Goal: Transaction & Acquisition: Book appointment/travel/reservation

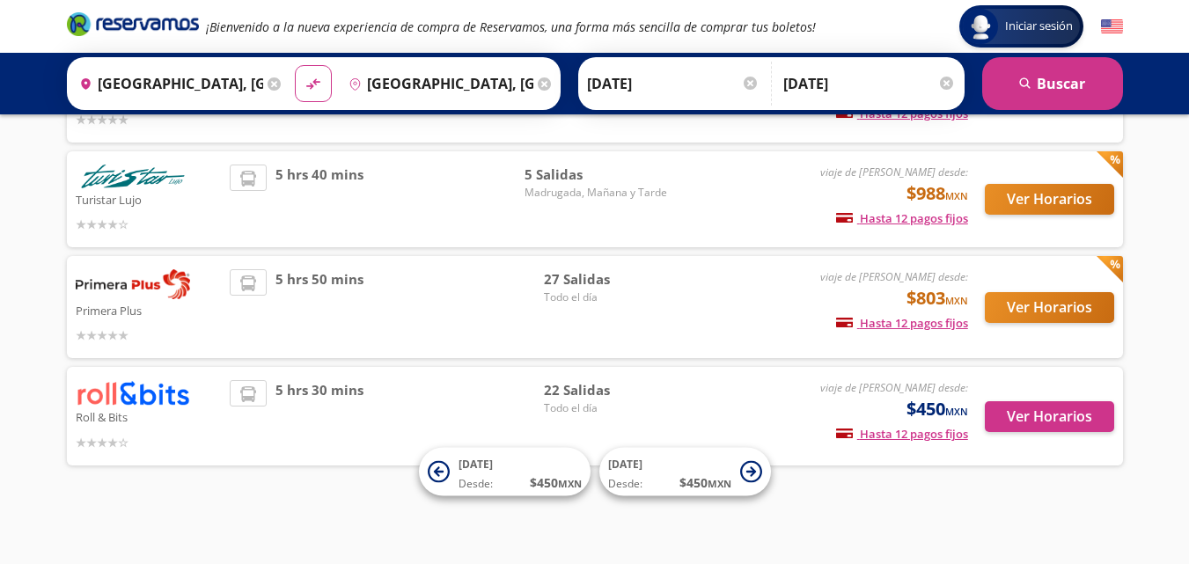
scroll to position [194, 0]
click at [1067, 306] on button "Ver Horarios" at bounding box center [1048, 307] width 129 height 31
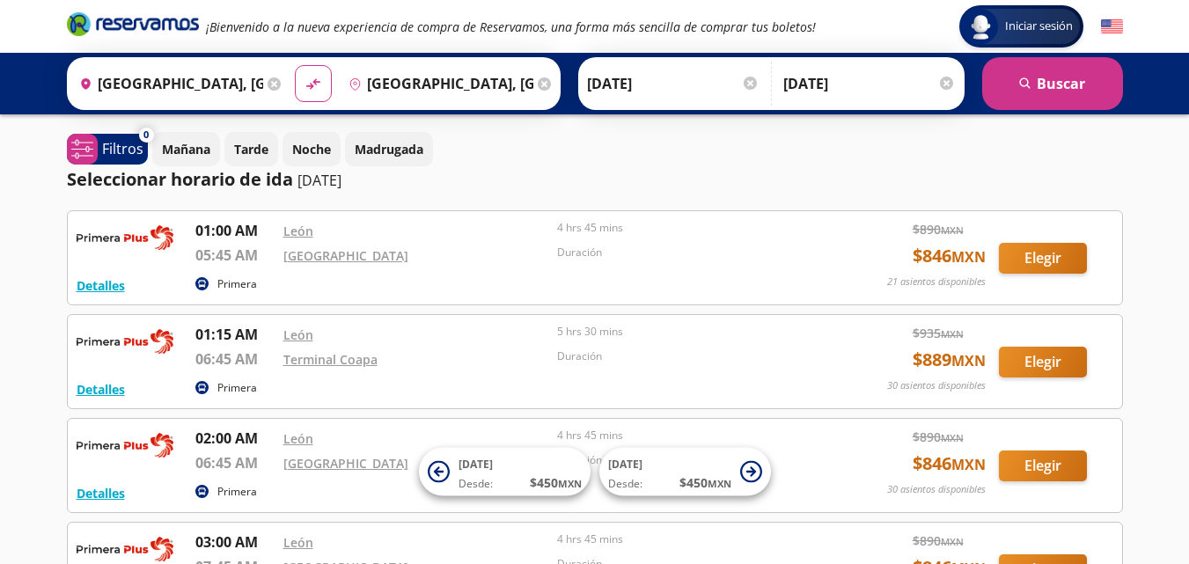
click at [750, 81] on div at bounding box center [749, 83] width 13 height 13
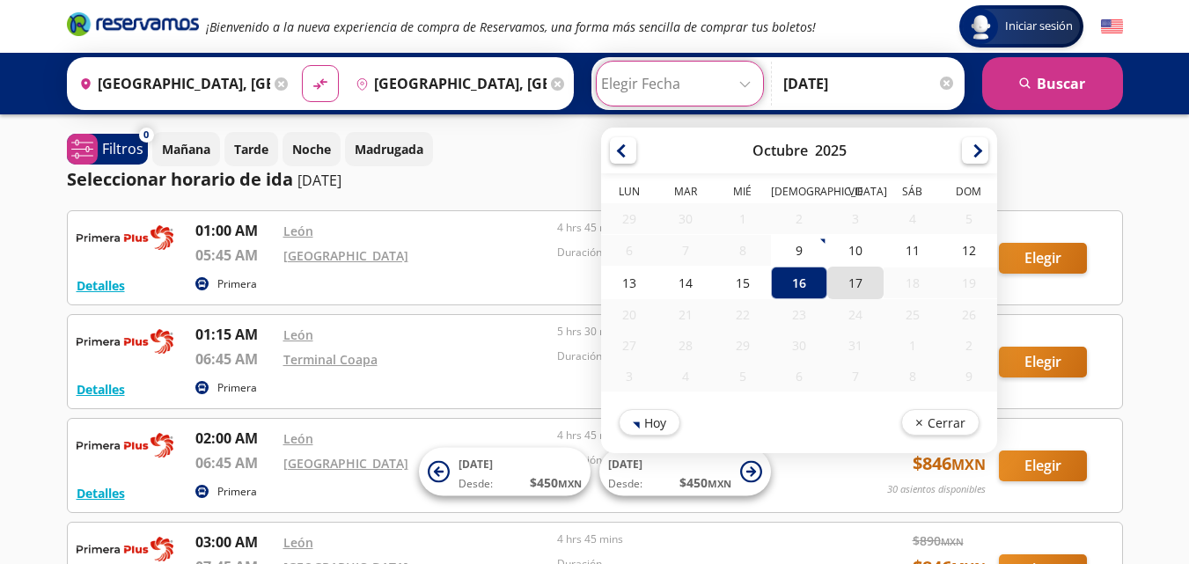
click at [861, 279] on div "17" at bounding box center [855, 283] width 56 height 33
type input "[DATE]"
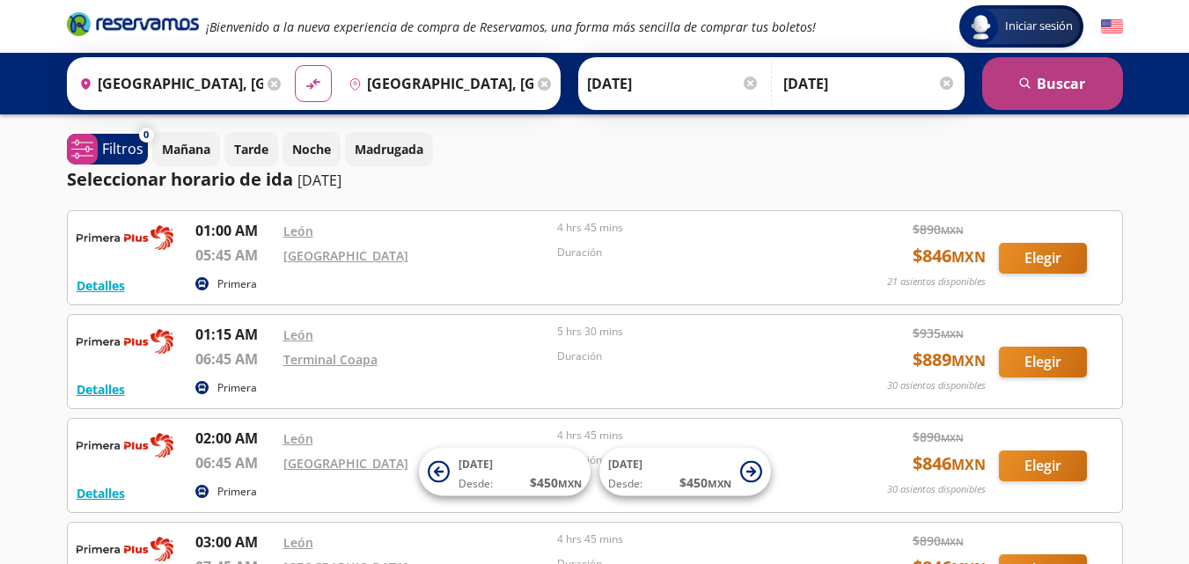
click at [1064, 57] on button "search [GEOGRAPHIC_DATA]" at bounding box center [1052, 83] width 141 height 53
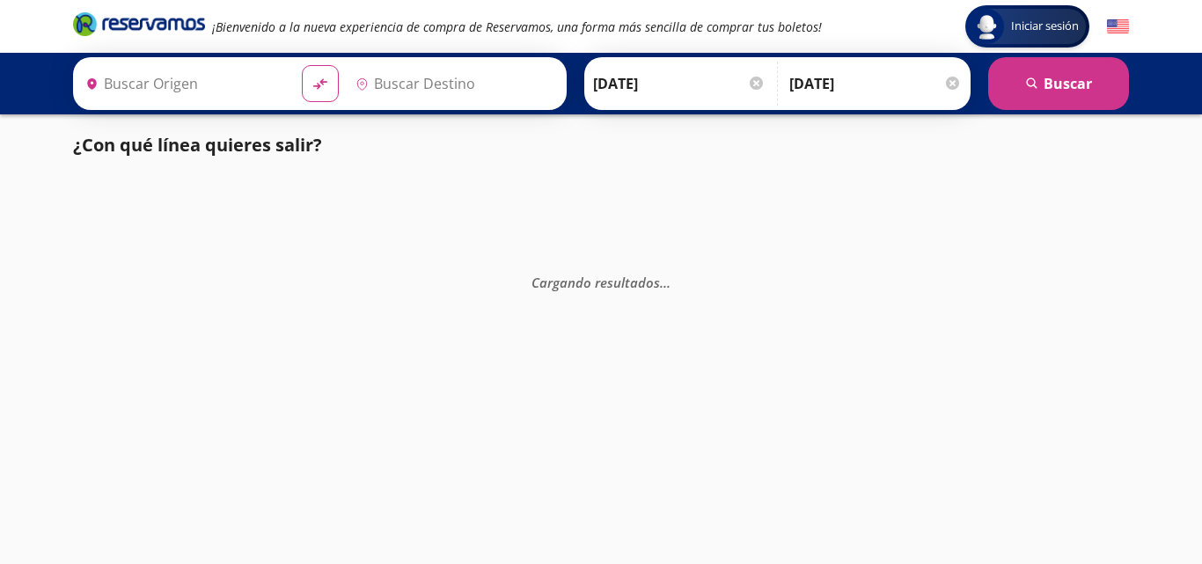
type input "[GEOGRAPHIC_DATA], [GEOGRAPHIC_DATA]"
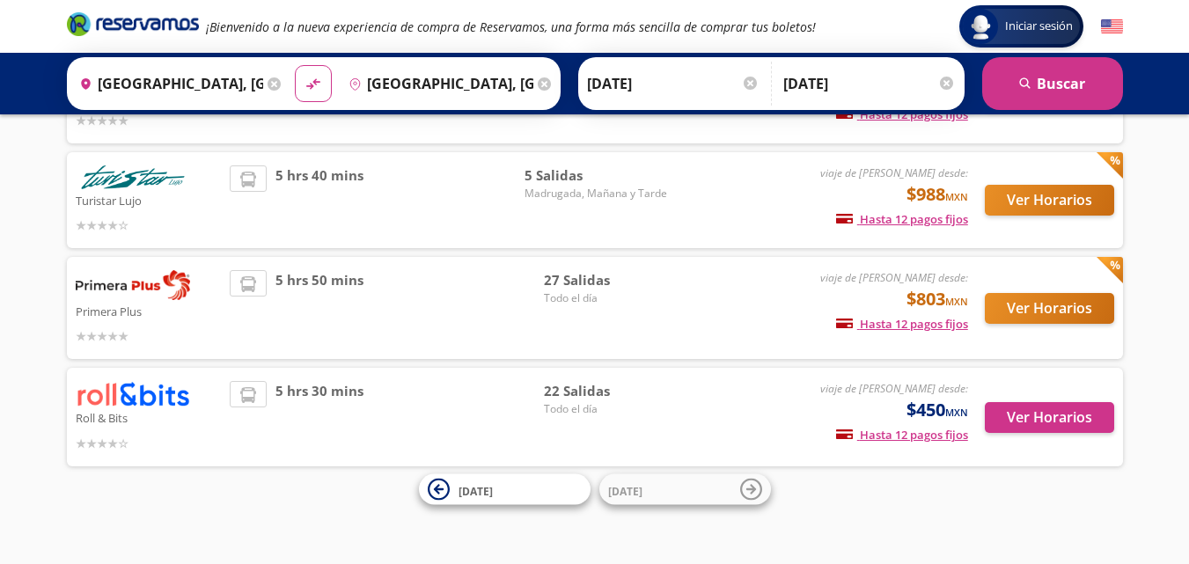
scroll to position [229, 0]
click at [1079, 302] on button "Ver Horarios" at bounding box center [1048, 307] width 129 height 31
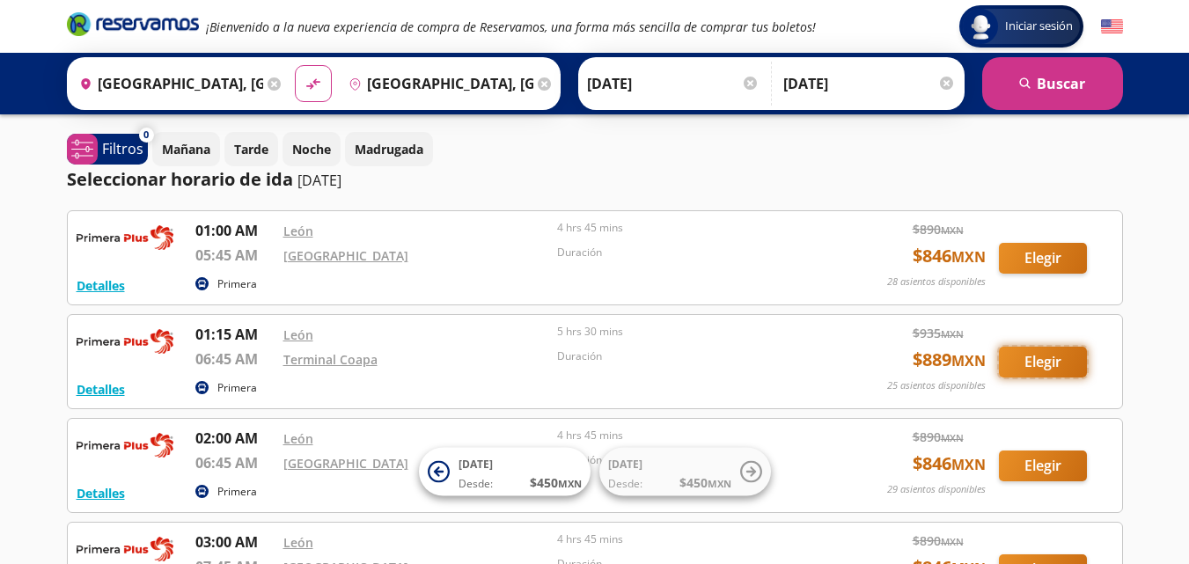
click at [1037, 354] on button "Elegir" at bounding box center [1043, 362] width 88 height 31
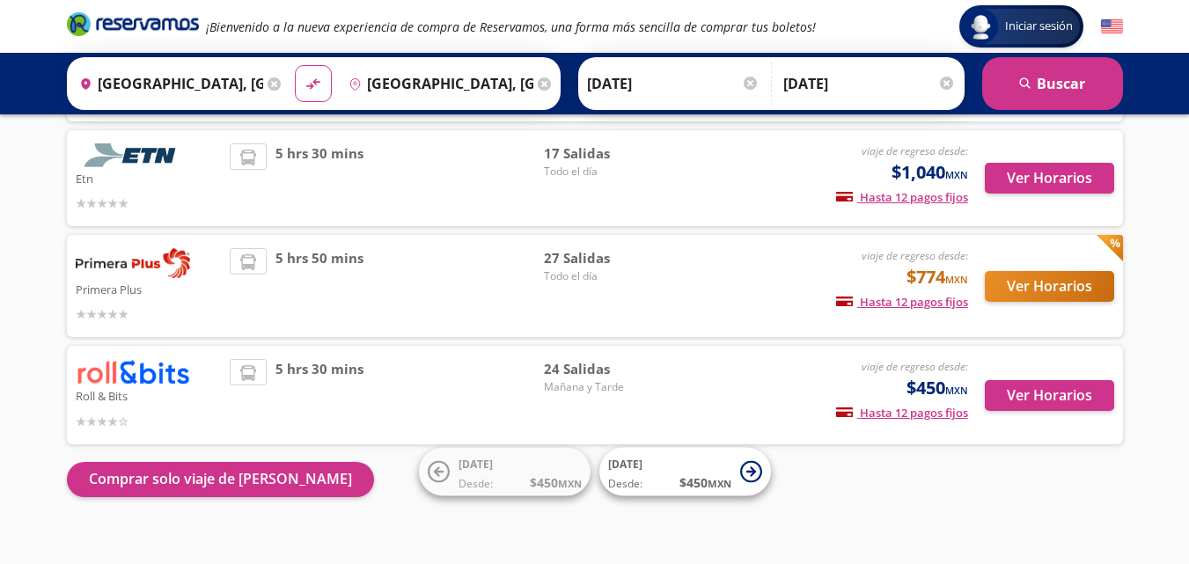
scroll to position [236, 0]
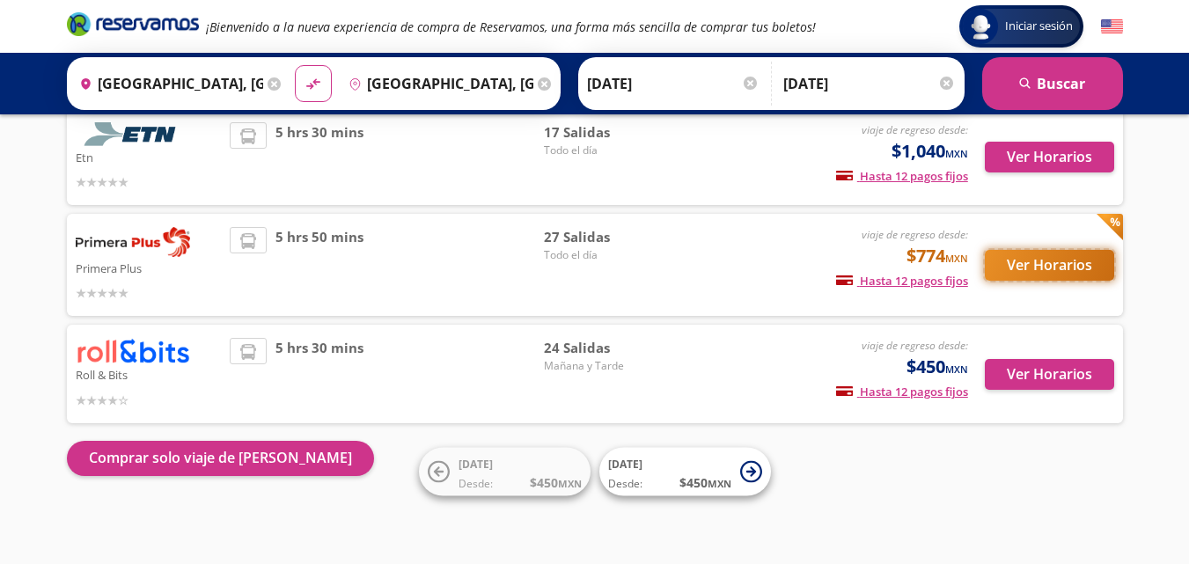
click at [1055, 260] on button "Ver Horarios" at bounding box center [1048, 265] width 129 height 31
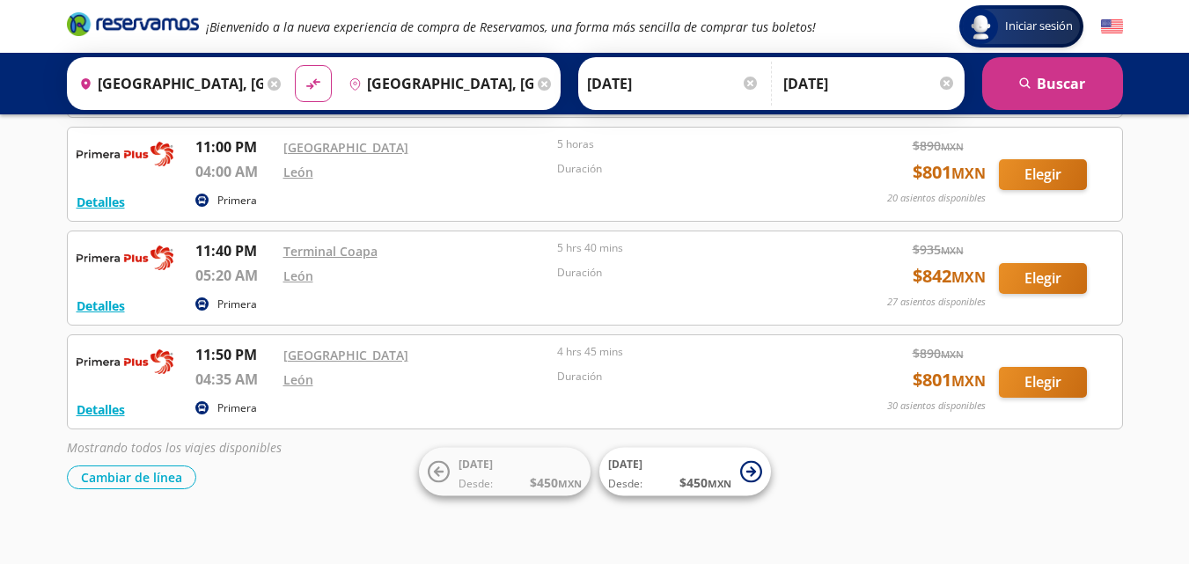
scroll to position [2281, 0]
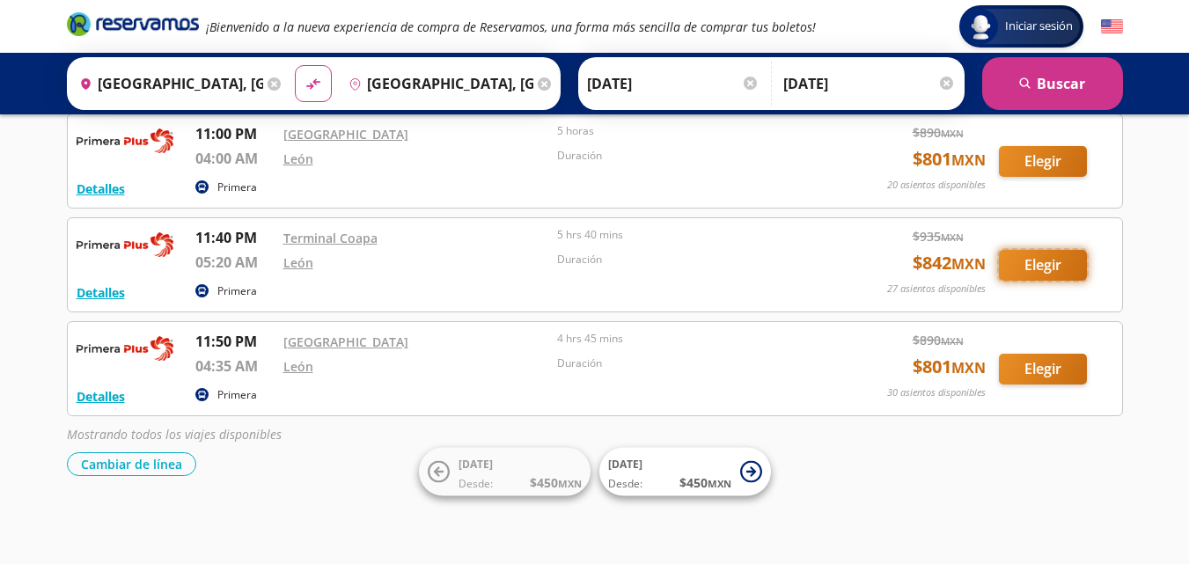
click at [1051, 269] on button "Elegir" at bounding box center [1043, 265] width 88 height 31
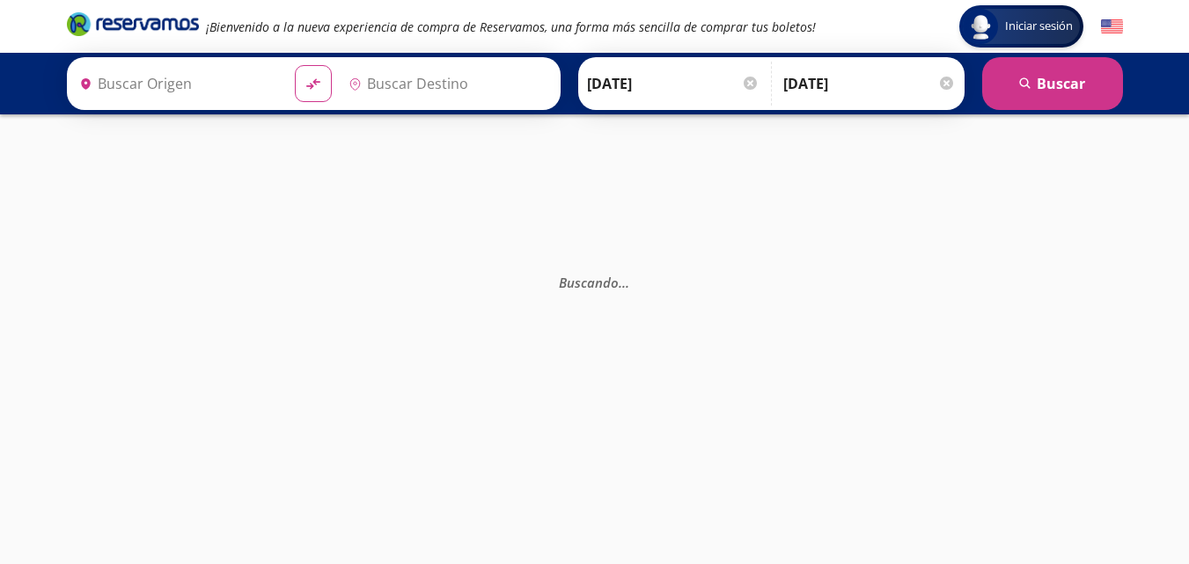
type input "[GEOGRAPHIC_DATA], [GEOGRAPHIC_DATA]"
